Goal: Communication & Community: Answer question/provide support

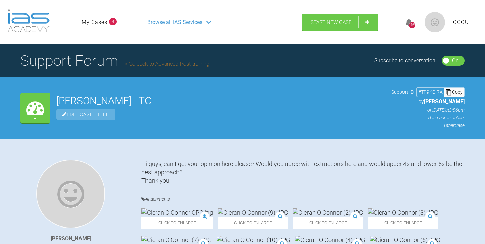
click at [102, 22] on link "My Cases" at bounding box center [94, 22] width 26 height 9
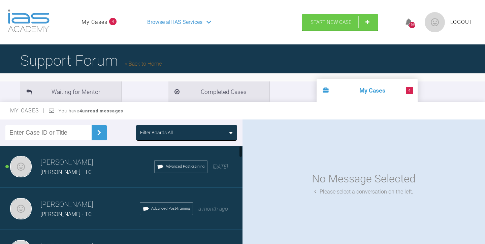
click at [116, 169] on div "[PERSON_NAME] - TC" at bounding box center [97, 172] width 114 height 9
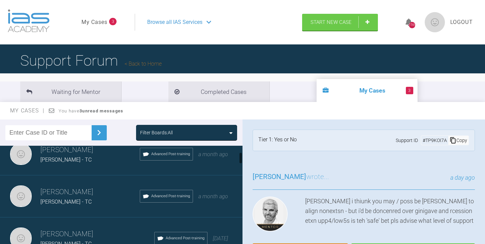
scroll to position [53, 0]
click at [116, 169] on div "Tom Crotty Shauna Kilgannon - TC Advanced Post-training a month ago" at bounding box center [121, 156] width 242 height 42
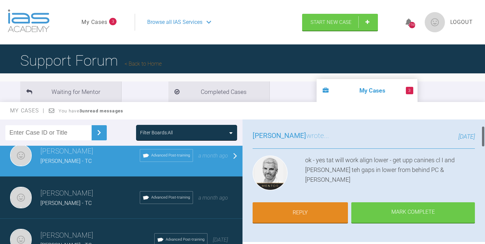
scroll to position [37, 0]
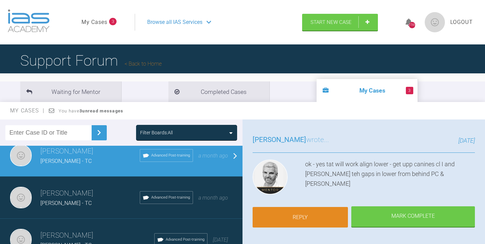
click at [324, 218] on link "Reply" at bounding box center [299, 217] width 95 height 21
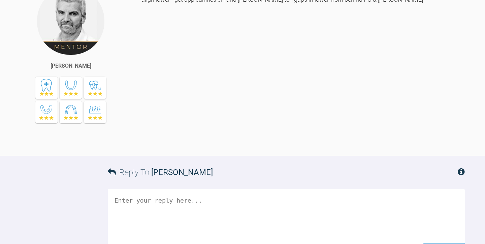
scroll to position [869, 0]
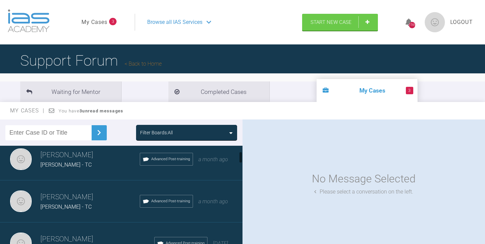
scroll to position [51, 0]
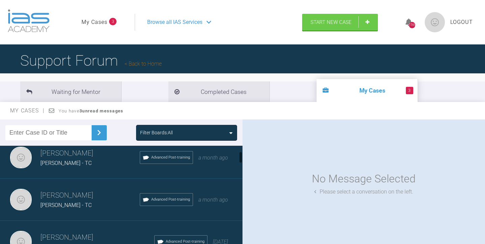
click at [90, 202] on div "Kai Gorman - TC" at bounding box center [89, 205] width 99 height 9
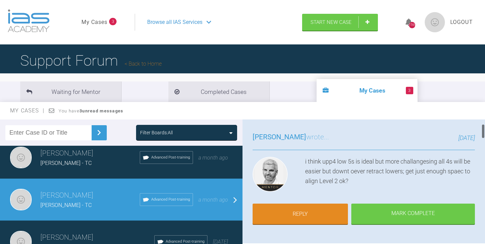
scroll to position [38, 0]
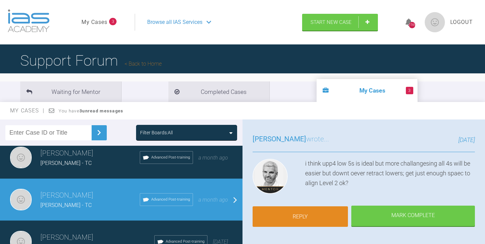
click at [317, 219] on link "Reply" at bounding box center [299, 216] width 95 height 21
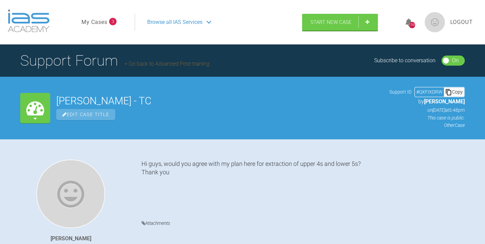
scroll to position [1575, 0]
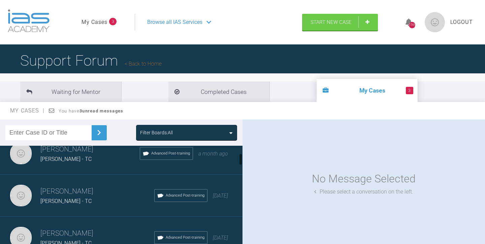
scroll to position [98, 0]
click at [107, 198] on div "Grace Byrne - TC" at bounding box center [97, 201] width 114 height 9
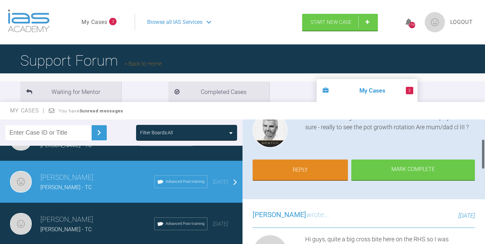
scroll to position [85, 0]
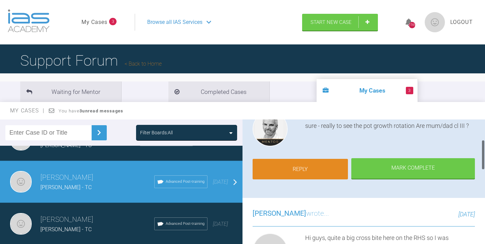
click at [305, 170] on link "Reply" at bounding box center [299, 169] width 95 height 21
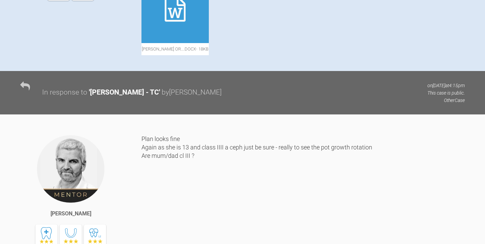
scroll to position [295, 0]
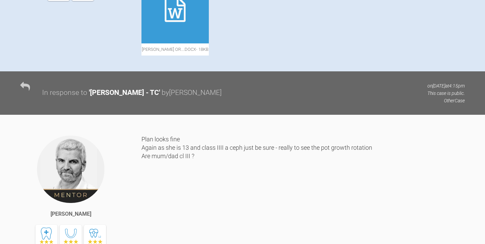
click at [185, 22] on icon at bounding box center [175, 10] width 21 height 24
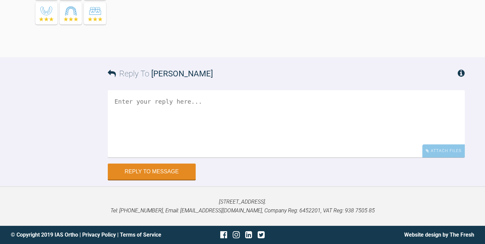
scroll to position [611, 0]
click at [130, 105] on textarea at bounding box center [286, 123] width 357 height 67
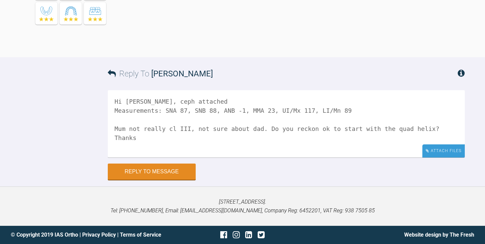
type textarea "Hi Ross, ceph attached Measurements: SNA 87, SNB 88, ANB -1, MMA 23, UI/Mx 117,…"
click at [436, 154] on div "Attach Files" at bounding box center [443, 150] width 42 height 13
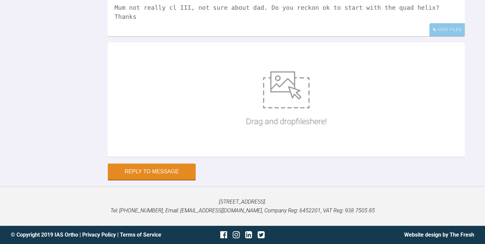
scroll to position [695, 0]
click at [287, 108] on img at bounding box center [286, 89] width 46 height 37
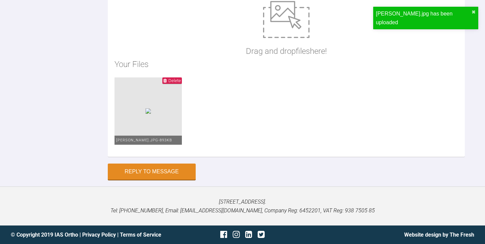
scroll to position [742, 0]
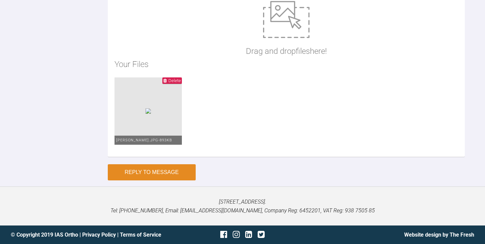
click at [154, 175] on button "Reply to Message" at bounding box center [152, 172] width 88 height 16
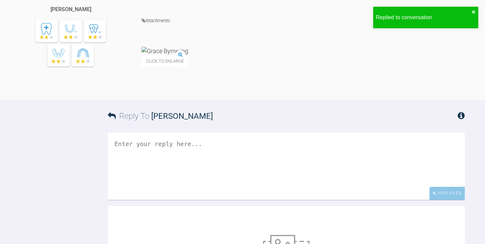
scroll to position [773, 0]
